Goal: Use online tool/utility: Utilize a website feature to perform a specific function

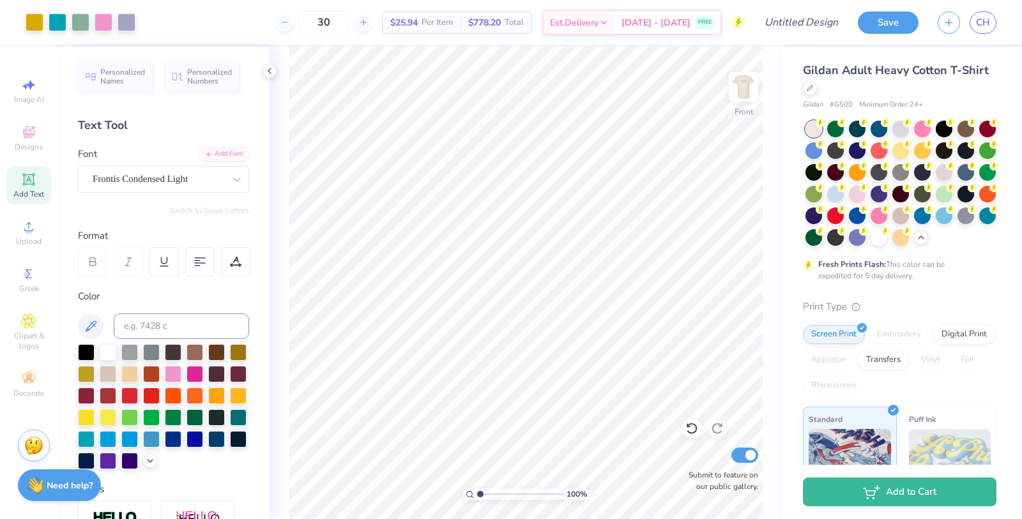
scroll to position [222, 0]
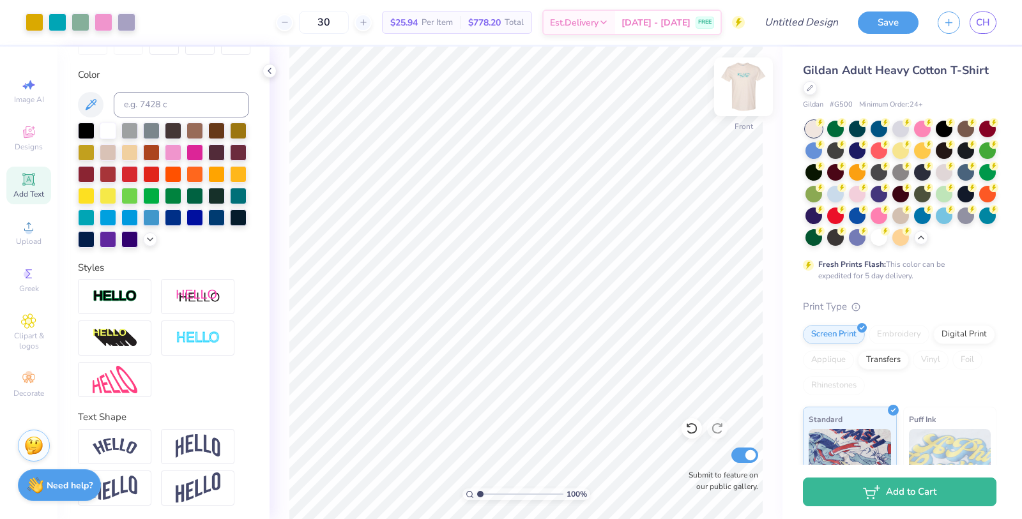
click at [750, 100] on img at bounding box center [743, 86] width 51 height 51
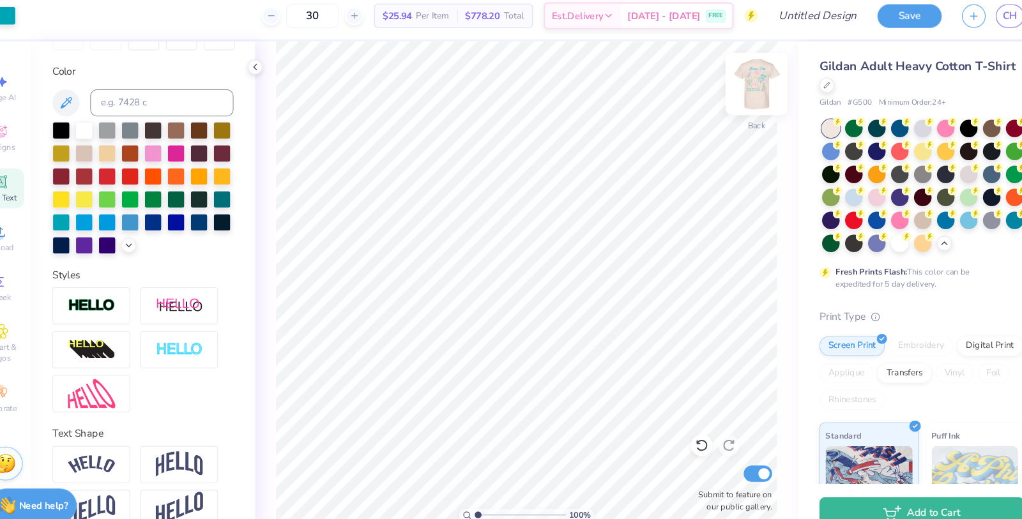
click at [745, 91] on img at bounding box center [743, 86] width 51 height 51
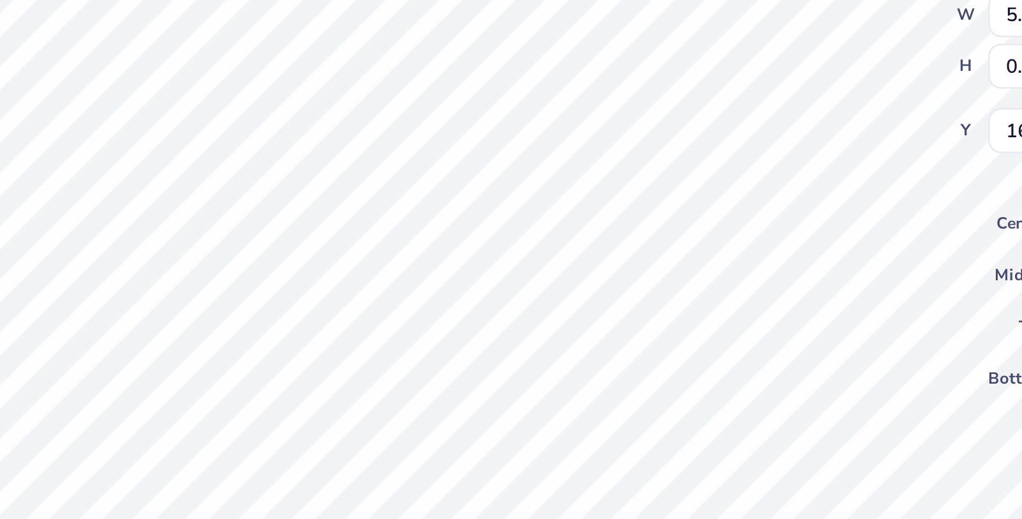
type input "6.86"
type input "1.10"
type input "17.20"
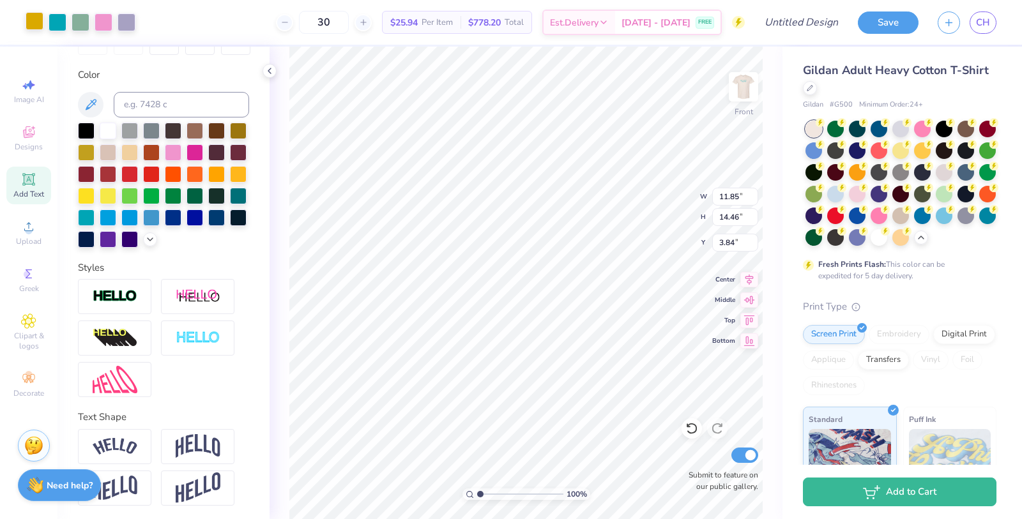
click at [31, 18] on div at bounding box center [35, 21] width 18 height 18
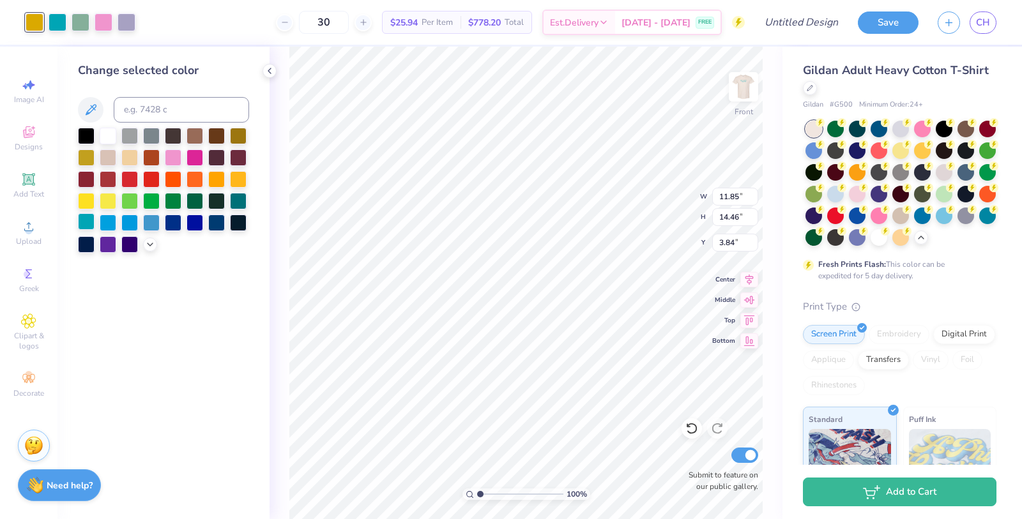
click at [86, 218] on div at bounding box center [86, 221] width 17 height 17
click at [54, 24] on div at bounding box center [58, 21] width 18 height 18
click at [83, 229] on div at bounding box center [86, 221] width 17 height 17
click at [53, 21] on div at bounding box center [58, 21] width 18 height 18
click at [87, 220] on div at bounding box center [86, 221] width 17 height 17
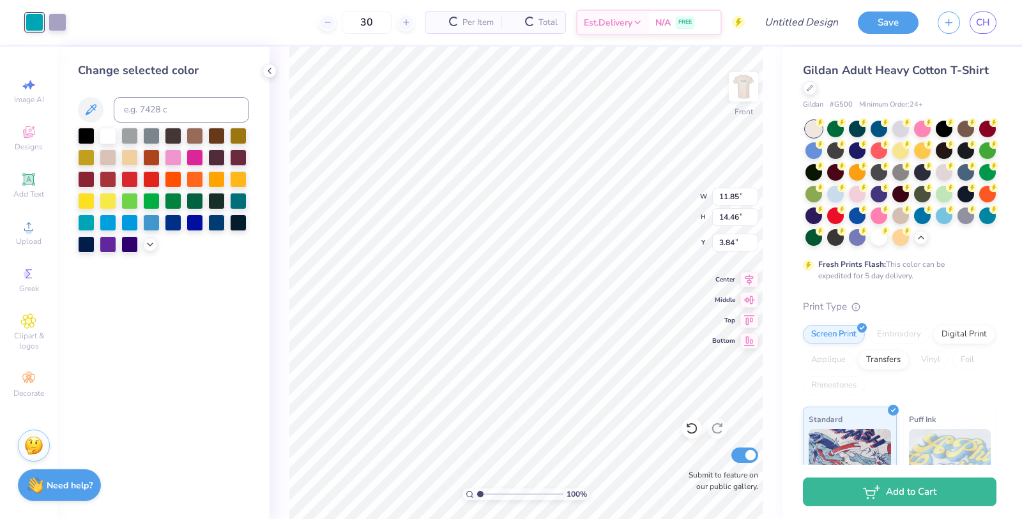
click at [69, 26] on div "Art colors 30 Per Item Total Est. Delivery N/A FREE Design Title Save CH" at bounding box center [511, 22] width 1022 height 45
click at [57, 24] on div at bounding box center [58, 21] width 18 height 18
click at [87, 220] on div at bounding box center [86, 221] width 17 height 17
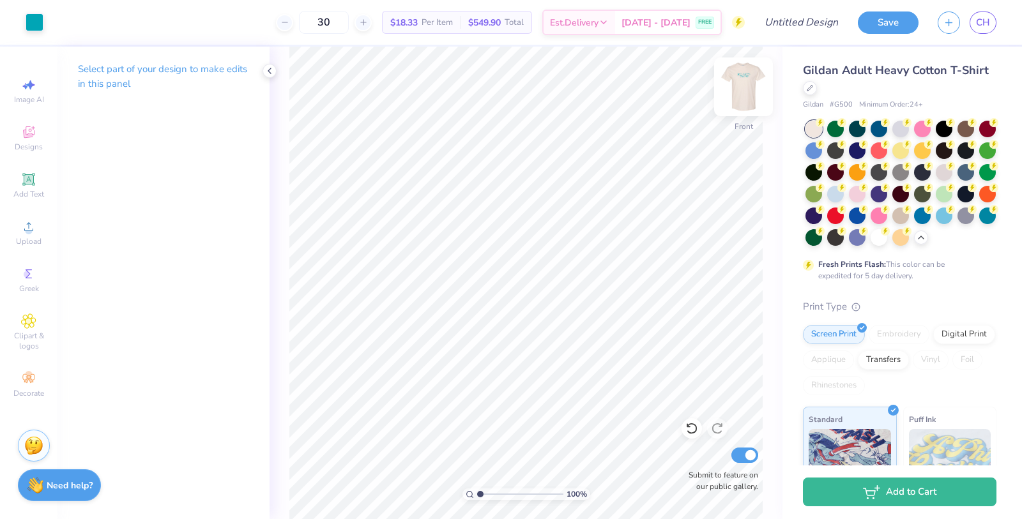
click at [732, 82] on img at bounding box center [743, 86] width 51 height 51
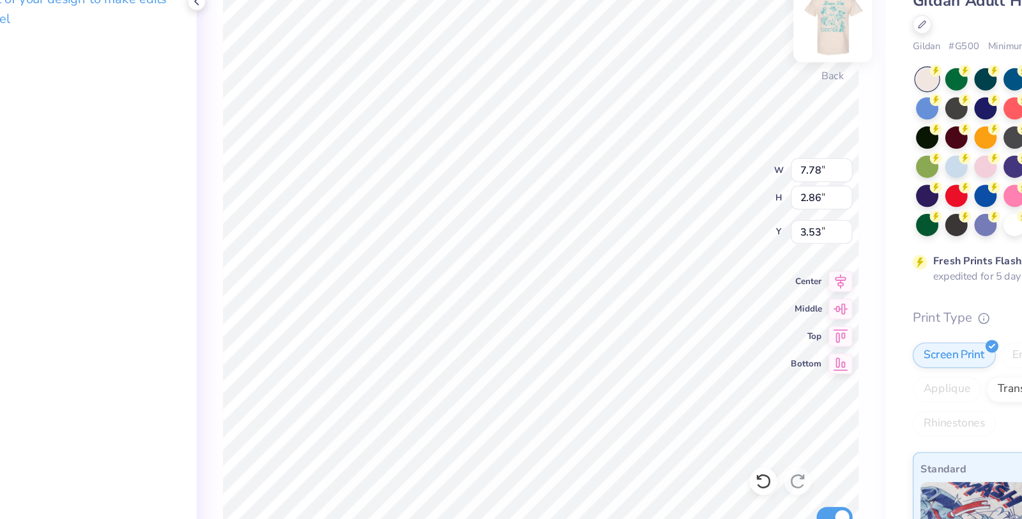
type input "3.51"
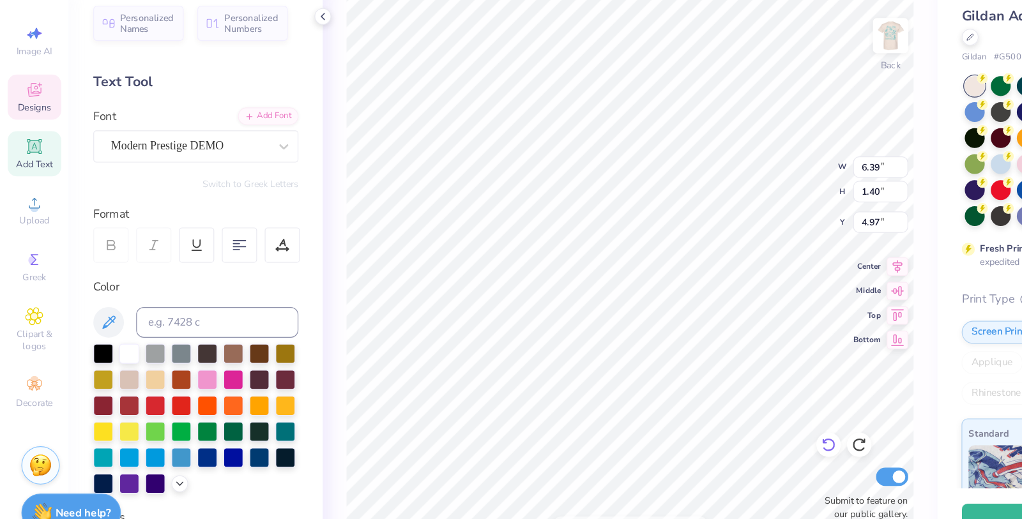
click at [690, 420] on div at bounding box center [691, 428] width 20 height 20
click at [690, 424] on icon at bounding box center [691, 428] width 11 height 11
type input "4.97"
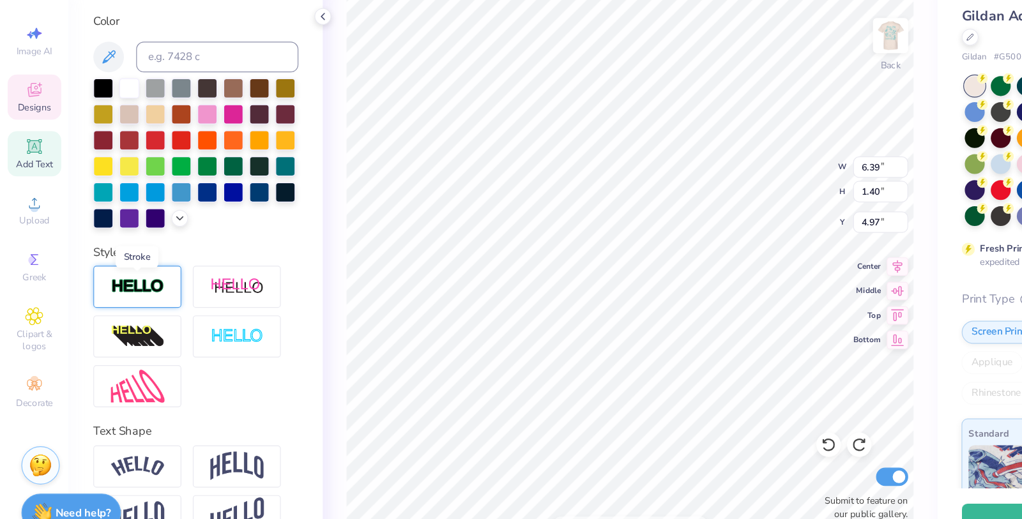
click at [124, 298] on img at bounding box center [115, 296] width 45 height 15
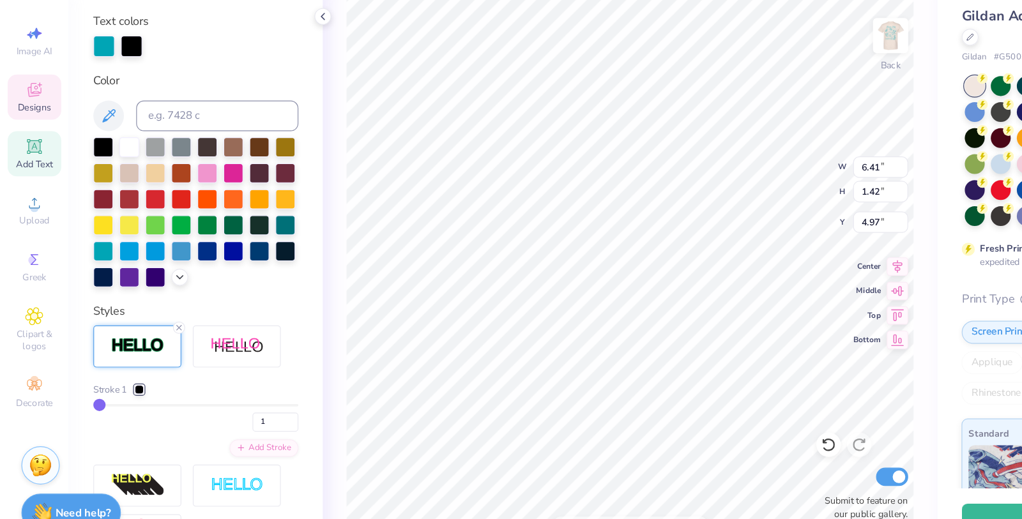
type input "6.41"
type input "1.42"
type input "4.96"
click at [111, 180] on div at bounding box center [108, 178] width 17 height 17
click at [109, 96] on div at bounding box center [110, 95] width 18 height 18
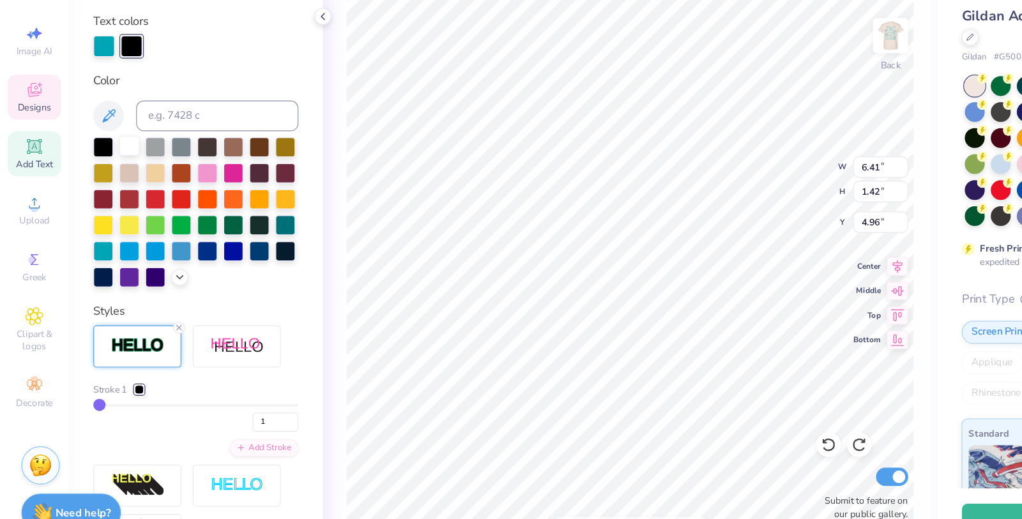
click at [109, 177] on div at bounding box center [108, 178] width 17 height 17
click at [223, 404] on input "1" at bounding box center [230, 410] width 38 height 16
click at [243, 405] on input "1" at bounding box center [230, 410] width 38 height 16
click at [243, 405] on input "2" at bounding box center [230, 410] width 38 height 16
click at [243, 405] on input "3" at bounding box center [230, 410] width 38 height 16
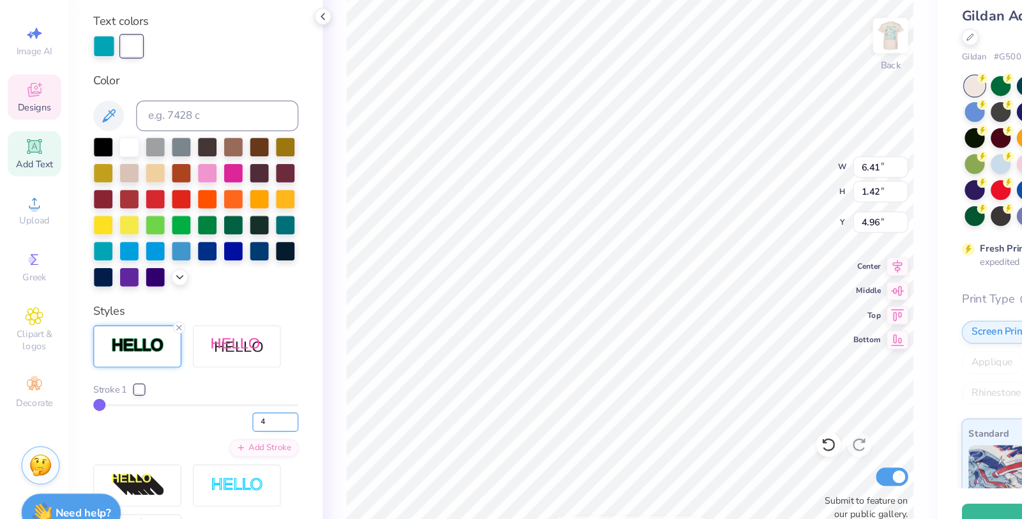
click at [243, 405] on input "4" at bounding box center [230, 410] width 38 height 16
click at [243, 405] on input "5" at bounding box center [230, 410] width 38 height 16
click at [243, 405] on input "6" at bounding box center [230, 410] width 38 height 16
click at [243, 405] on input "7" at bounding box center [230, 410] width 38 height 16
click at [243, 405] on input "8" at bounding box center [230, 410] width 38 height 16
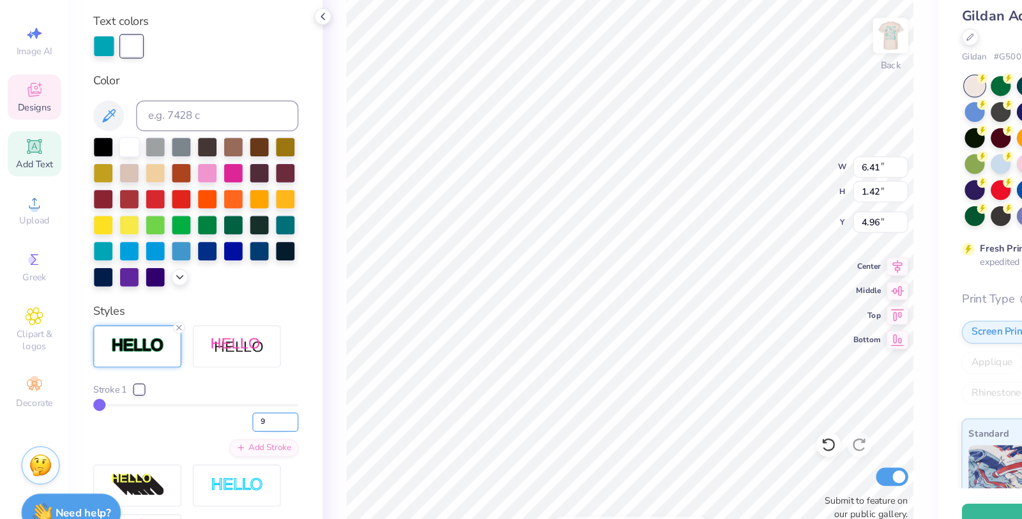
click at [243, 405] on input "9" at bounding box center [230, 410] width 38 height 16
click at [243, 405] on input "10" at bounding box center [230, 410] width 38 height 16
click at [243, 405] on input "11" at bounding box center [230, 410] width 38 height 16
type input "12"
click at [243, 405] on input "12" at bounding box center [230, 410] width 38 height 16
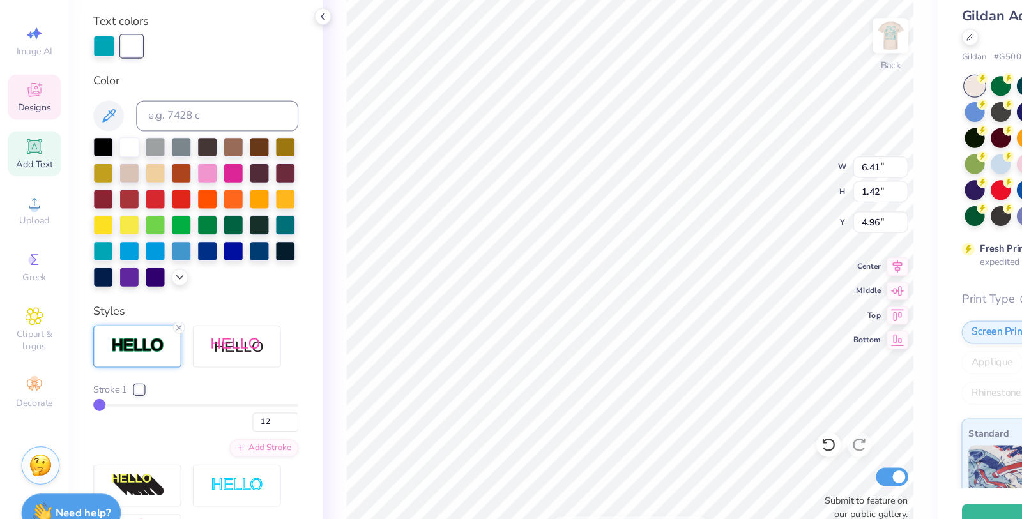
type input "12"
click at [252, 382] on div "Personalized Names Personalized Numbers Text Tool Add Font Font Modern Prestige…" at bounding box center [163, 283] width 212 height 473
type input "6.63"
type input "1.65"
type input "4.84"
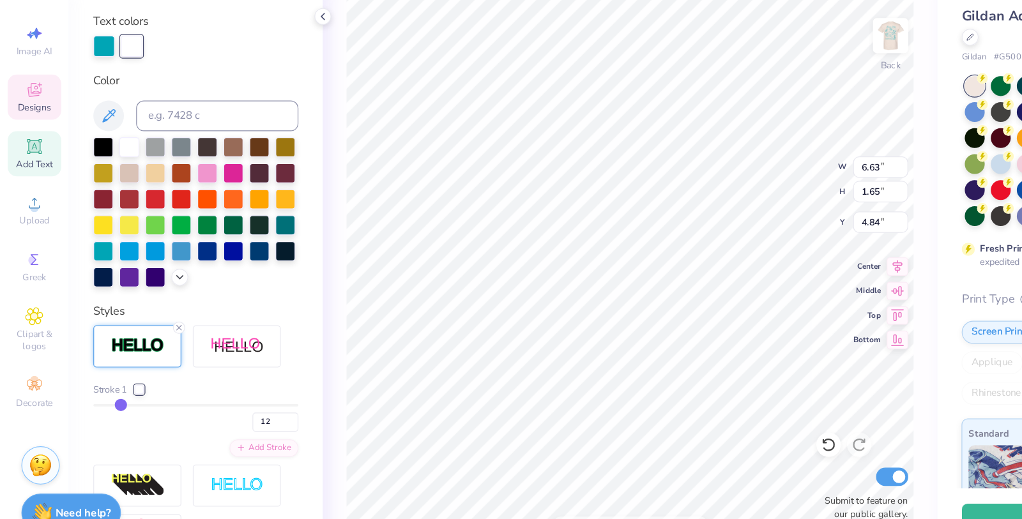
type input "14"
type input "12"
type input "9"
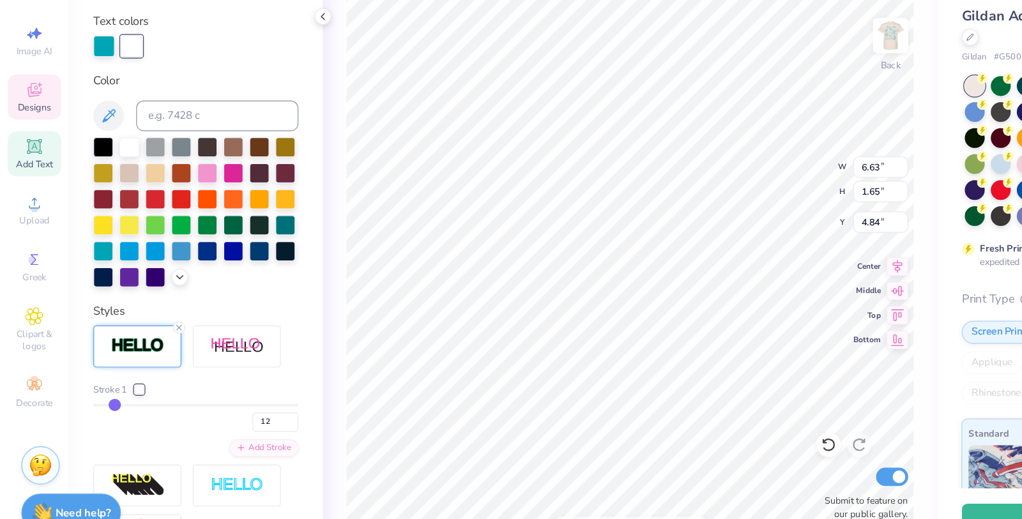
type input "9"
type input "7"
type input "5"
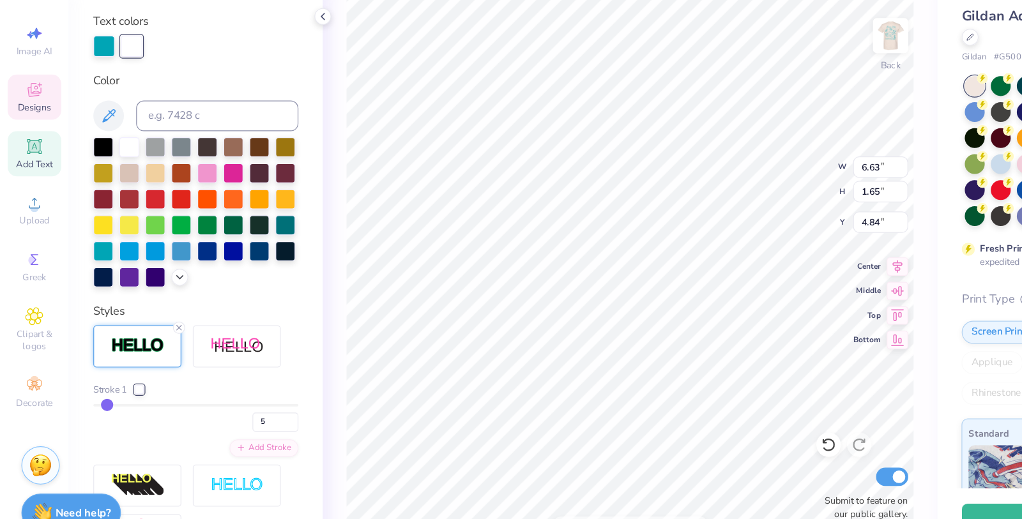
type input "4"
type input "2"
type input "1"
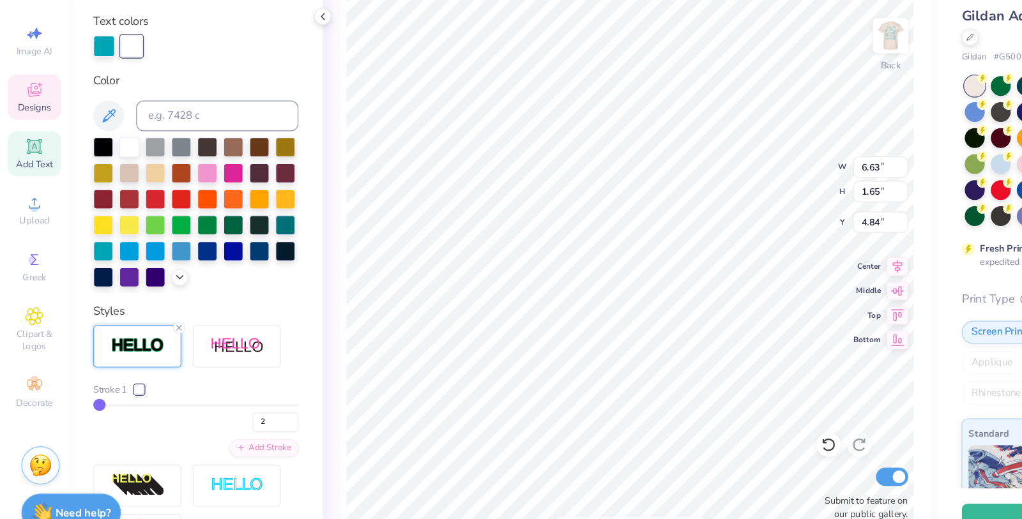
type input "1"
drag, startPoint x: 104, startPoint y: 391, endPoint x: 59, endPoint y: 396, distance: 45.6
click at [59, 396] on div "Personalized Names Personalized Numbers Text Tool Add Font Font Modern Prestige…" at bounding box center [163, 283] width 212 height 473
type input "6.41"
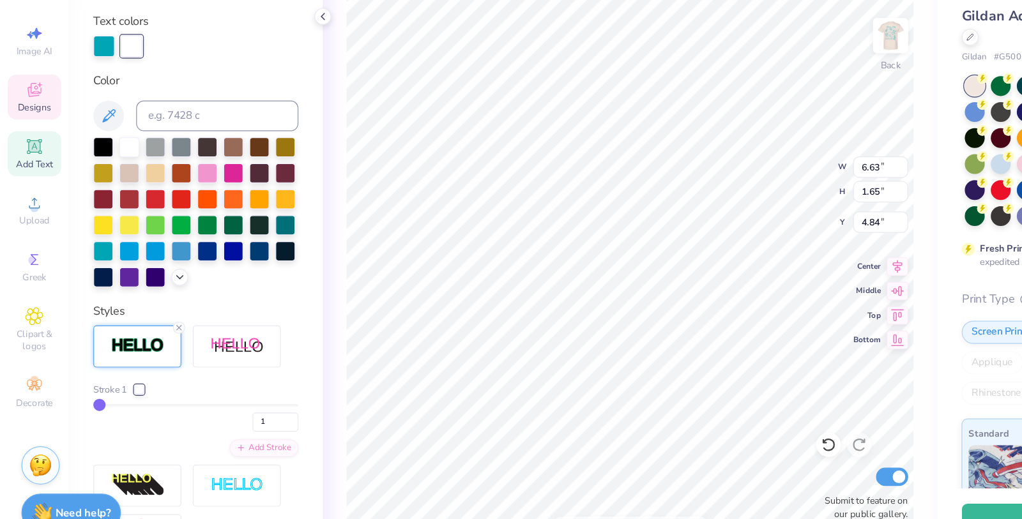
type input "1.42"
type input "4.96"
type input "3"
type input "8"
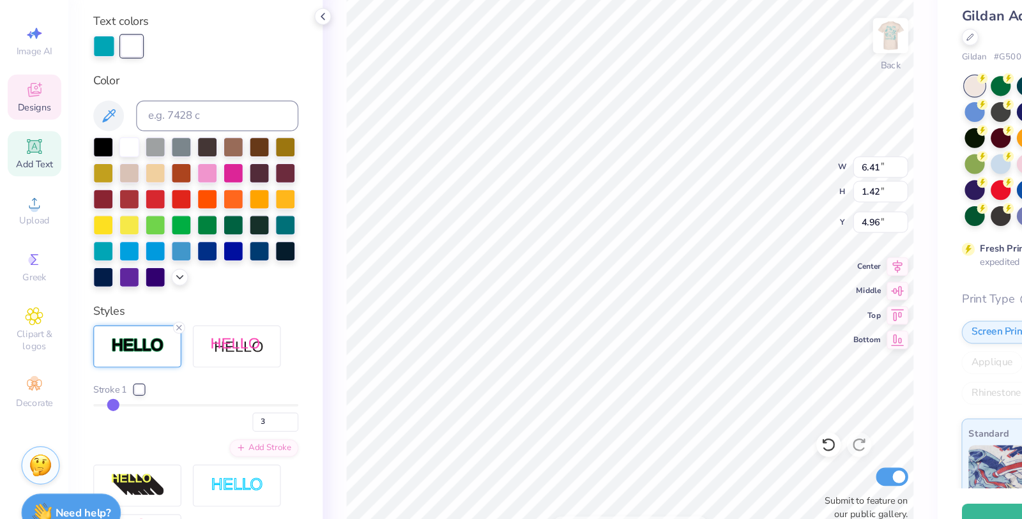
type input "8"
type input "13"
type input "17"
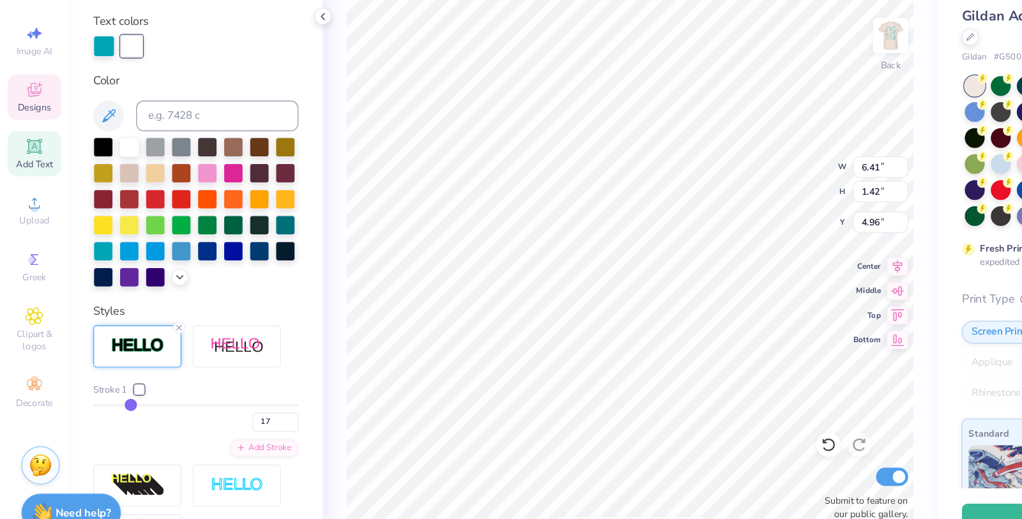
type input "23"
type input "29"
type input "36"
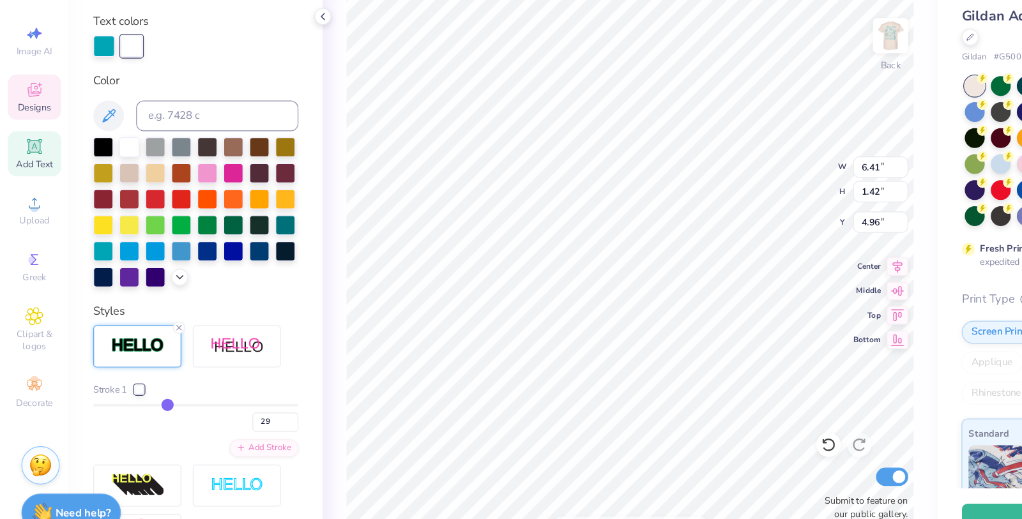
type input "36"
type input "44"
type input "54"
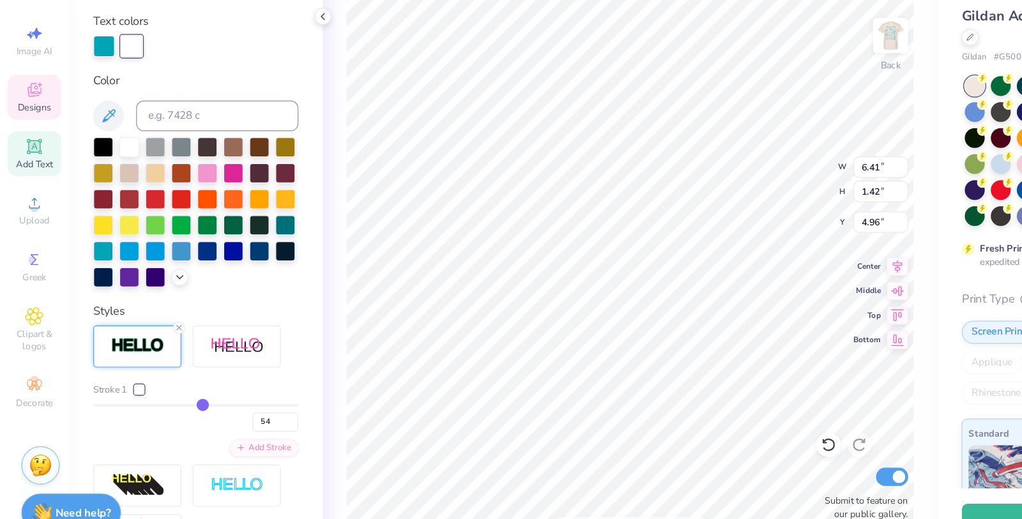
type input "62"
type input "67"
type input "70"
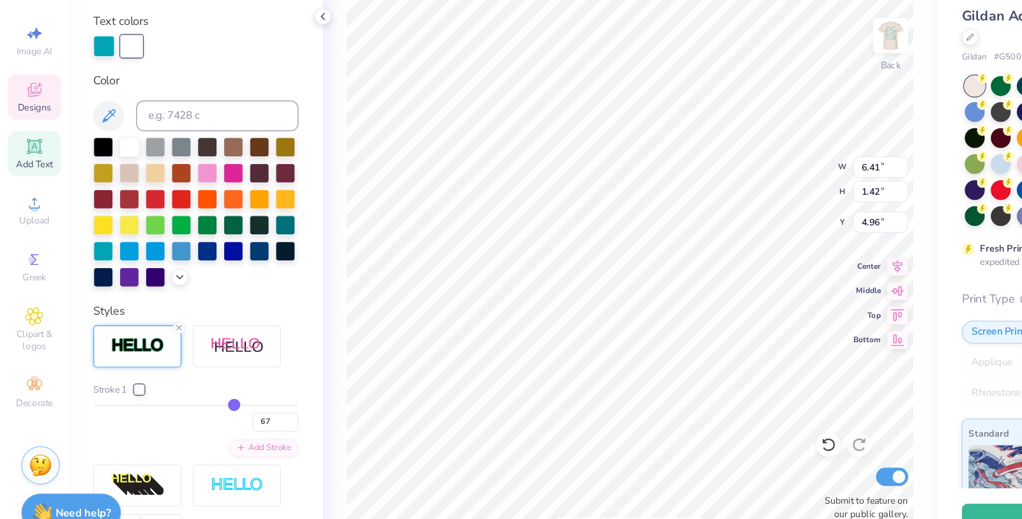
type input "70"
type input "72"
type input "74"
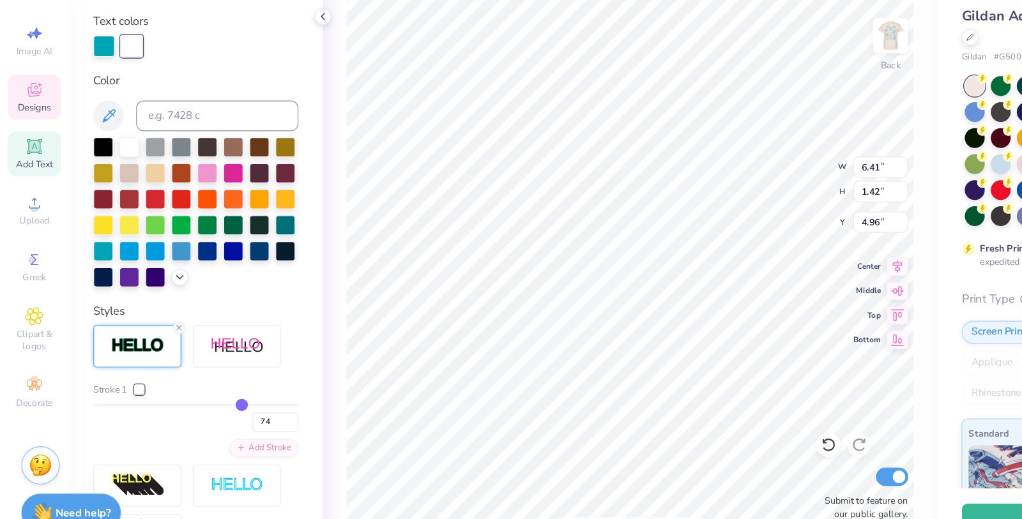
type input "75"
type input "76"
drag, startPoint x: 79, startPoint y: 391, endPoint x: 207, endPoint y: 391, distance: 128.4
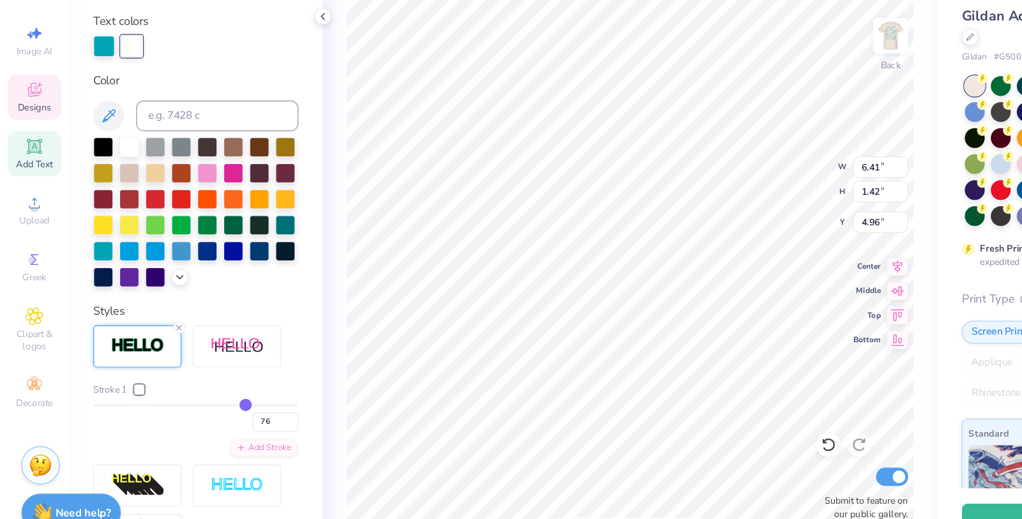
type input "76"
click at [204, 395] on input "range" at bounding box center [163, 396] width 171 height 2
type input "7.96"
type input "2.98"
type input "4.18"
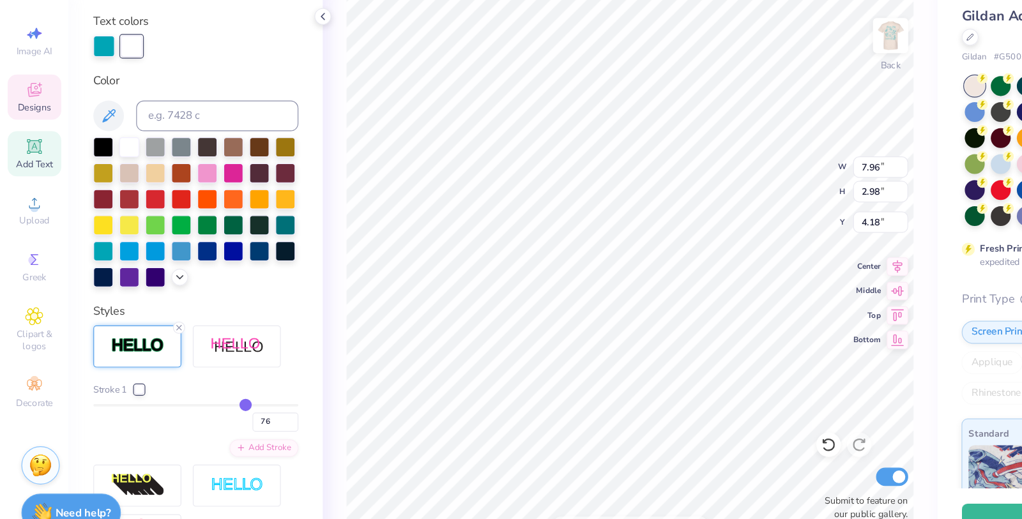
type input "6.41"
type input "1.42"
type input "4.96"
type input "6.63"
type input "1.65"
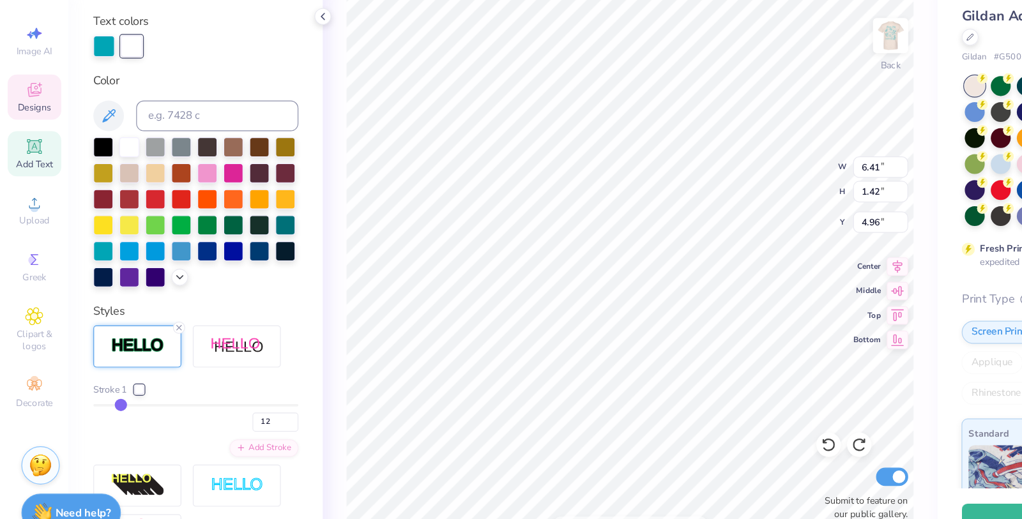
type input "4.84"
click at [147, 329] on icon at bounding box center [150, 331] width 8 height 8
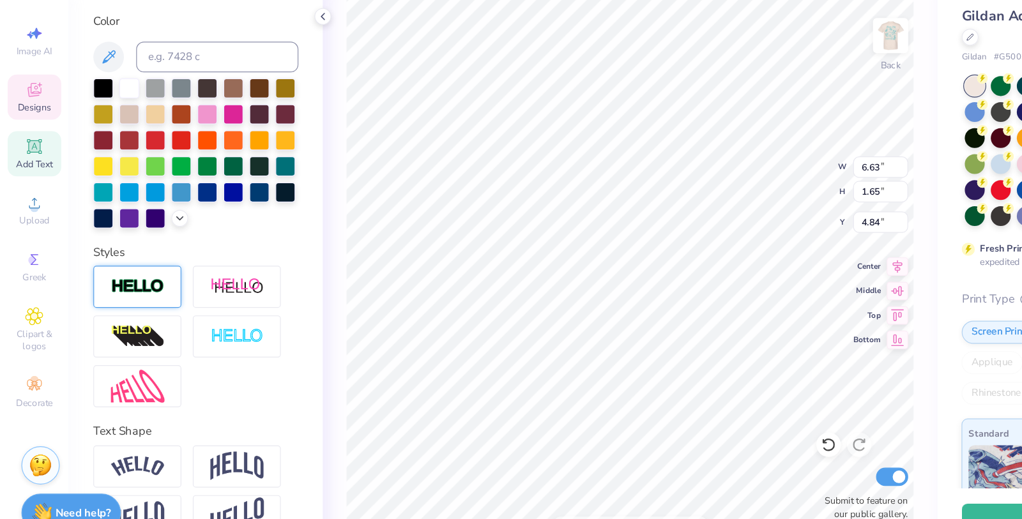
type input "6.38"
type input "1.40"
type input "4.97"
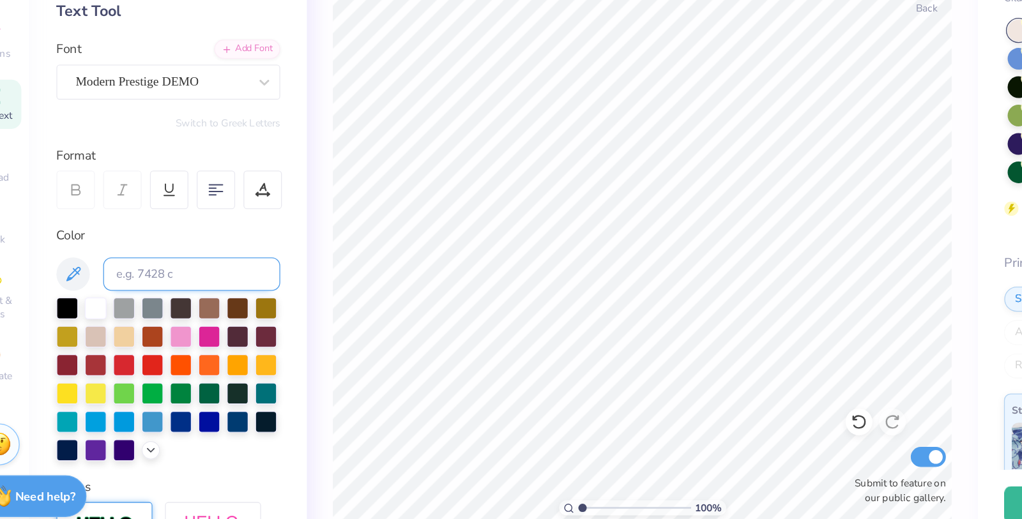
scroll to position [0, 0]
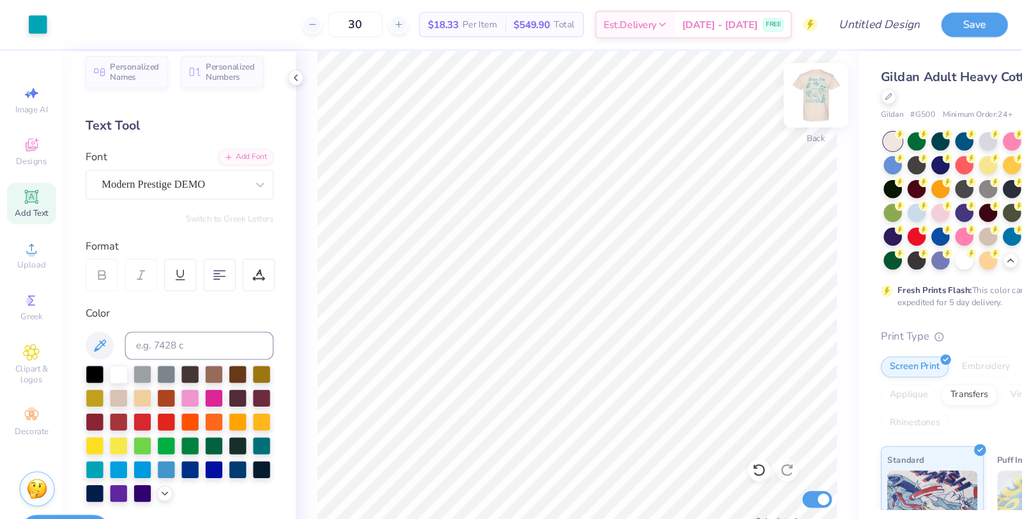
click at [733, 96] on img at bounding box center [743, 86] width 51 height 51
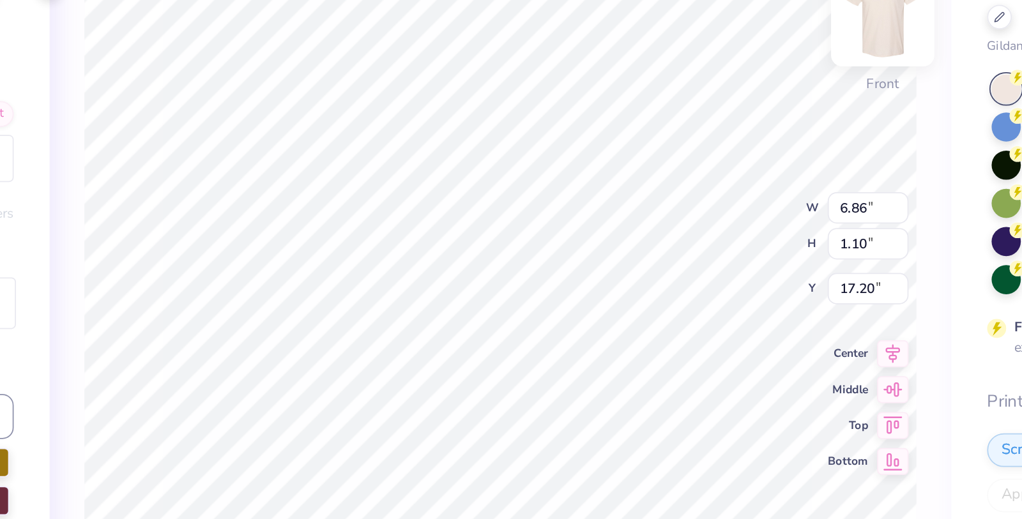
type input "5.96"
type input "0.90"
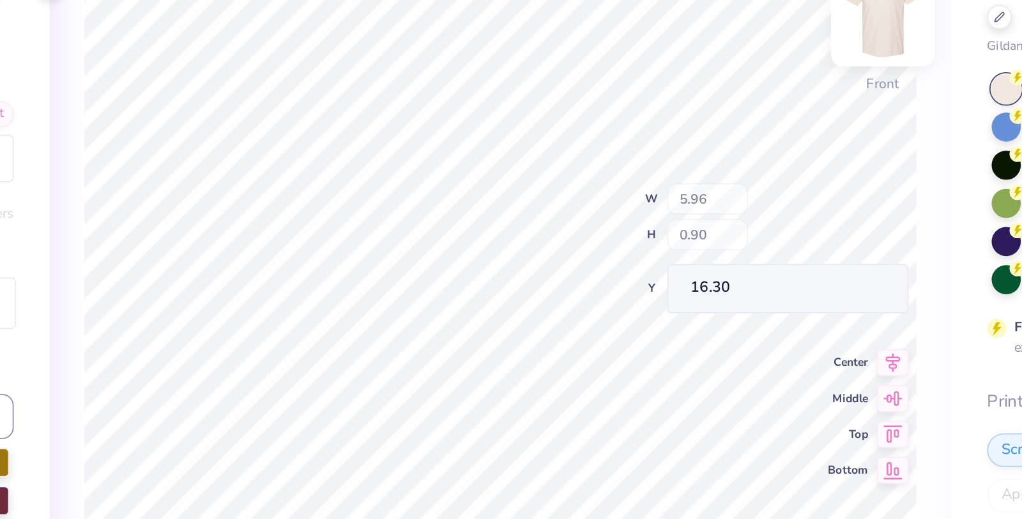
type input "16.25"
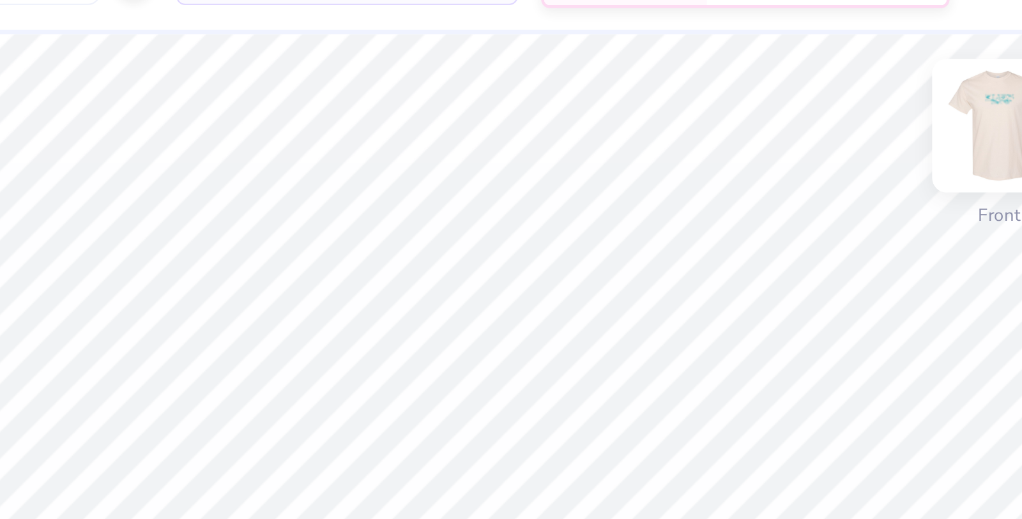
click at [731, 84] on img at bounding box center [743, 86] width 51 height 51
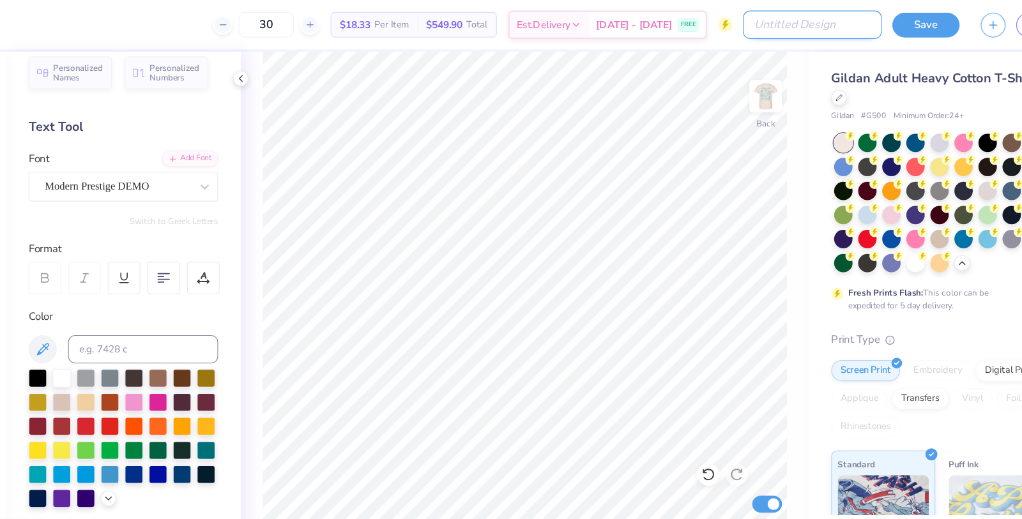
click at [819, 25] on input "Design Title" at bounding box center [785, 23] width 125 height 26
type input "Under the Phi"
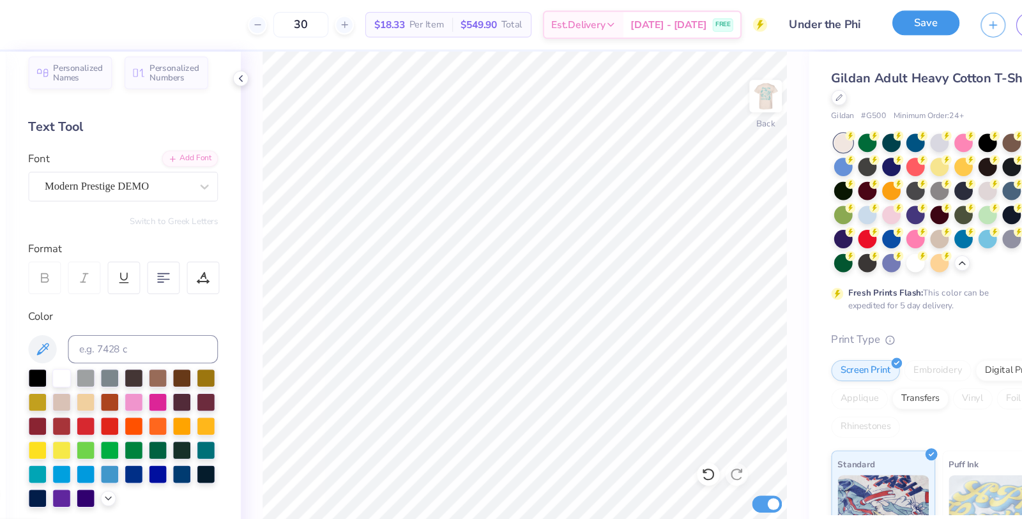
click at [906, 31] on button "Save" at bounding box center [888, 21] width 61 height 22
